Goal: Transaction & Acquisition: Purchase product/service

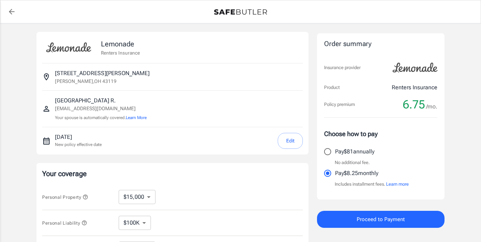
select select "15000"
select select "500"
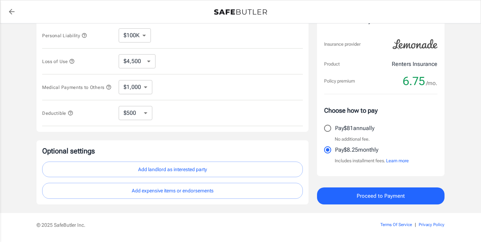
scroll to position [175, 0]
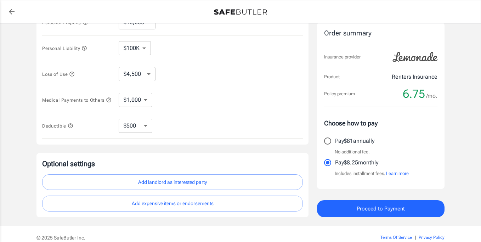
click at [358, 213] on span "Proceed to Payment" at bounding box center [381, 208] width 48 height 9
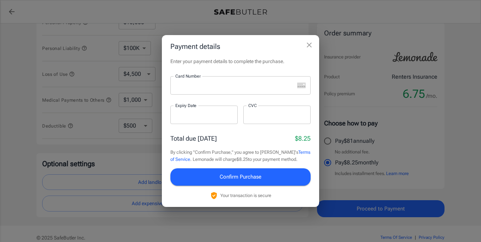
click at [212, 82] on iframe at bounding box center [234, 85] width 119 height 7
click at [210, 92] on div at bounding box center [232, 85] width 124 height 18
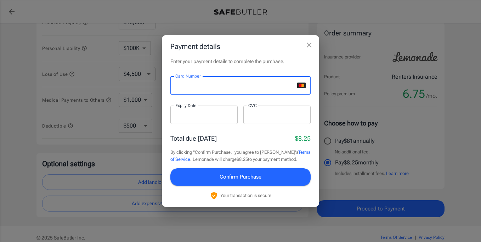
click at [242, 81] on div at bounding box center [232, 85] width 124 height 18
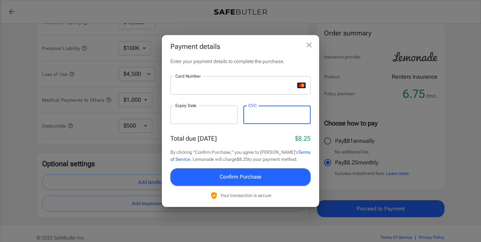
click at [247, 143] on div "Total due today $8.25 By clicking "Confirm Purchase," you agree to Lemonade's T…" at bounding box center [240, 167] width 140 height 66
click at [240, 176] on span "Confirm Purchase" at bounding box center [241, 176] width 42 height 9
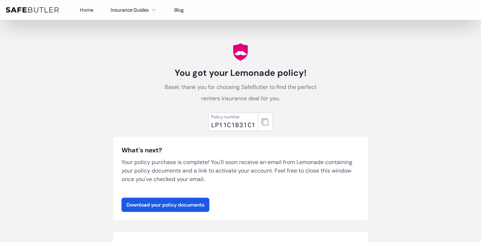
scroll to position [44, 0]
